Goal: Information Seeking & Learning: Understand process/instructions

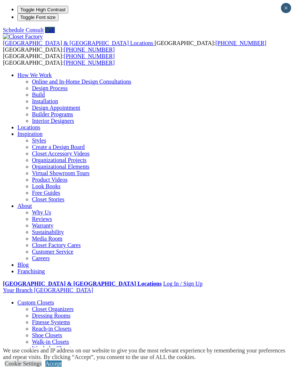
click at [23, 33] on div "United States & Canada Locations USA: (908) 460-5888 CANADA: (908) 460-5888" at bounding box center [147, 43] width 288 height 20
click at [0, 0] on span at bounding box center [0, 0] width 0 height 0
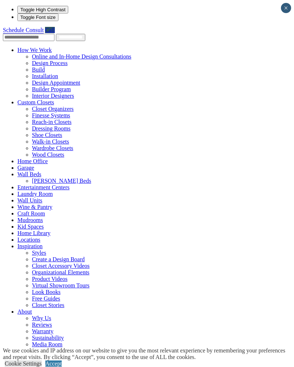
click at [38, 99] on link "Custom Closets" at bounding box center [35, 102] width 37 height 6
click at [35, 99] on link "Custom Closets" at bounding box center [35, 102] width 37 height 6
click at [28, 99] on link "Custom Closets" at bounding box center [35, 102] width 37 height 6
click at [54, 99] on span at bounding box center [54, 102] width 0 height 6
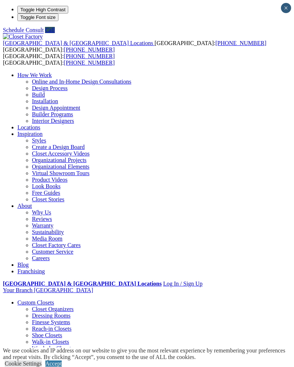
click at [62, 360] on link "Accept" at bounding box center [53, 363] width 16 height 6
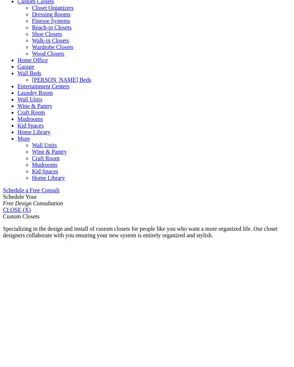
scroll to position [301, 0]
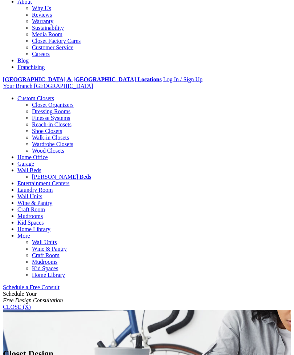
scroll to position [193, 0]
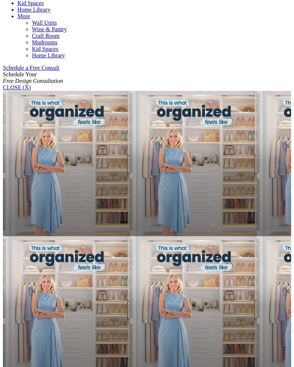
scroll to position [424, 0]
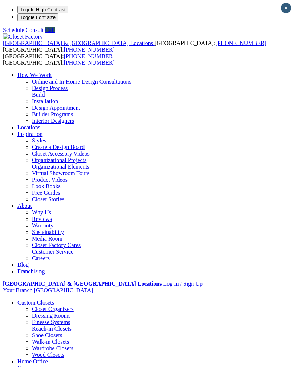
scroll to position [435, 0]
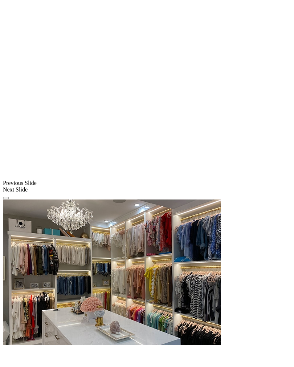
scroll to position [545, 0]
